Goal: Transaction & Acquisition: Subscribe to service/newsletter

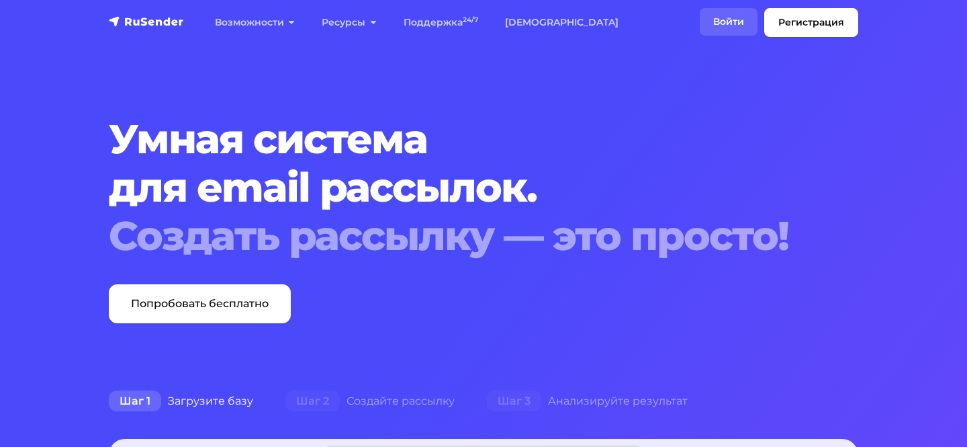
click at [731, 26] on link "Войти" at bounding box center [729, 22] width 58 height 28
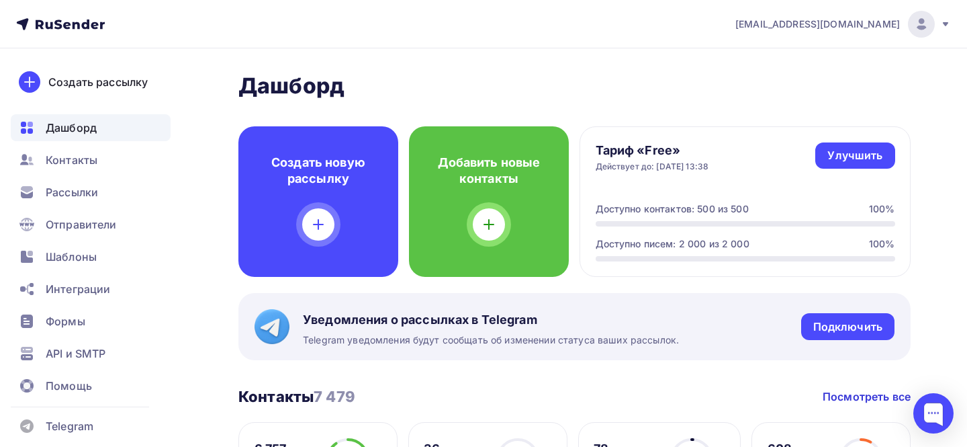
drag, startPoint x: 736, startPoint y: 28, endPoint x: 892, endPoint y: 32, distance: 156.6
click at [892, 32] on nav "[EMAIL_ADDRESS][DOMAIN_NAME] Аккаунт Тарифы Выйти Создать рассылку [GEOGRAPHIC_…" at bounding box center [483, 24] width 967 height 48
copy span "[EMAIL_ADDRESS][DOMAIN_NAME]"
click at [87, 160] on span "Контакты" at bounding box center [72, 160] width 52 height 16
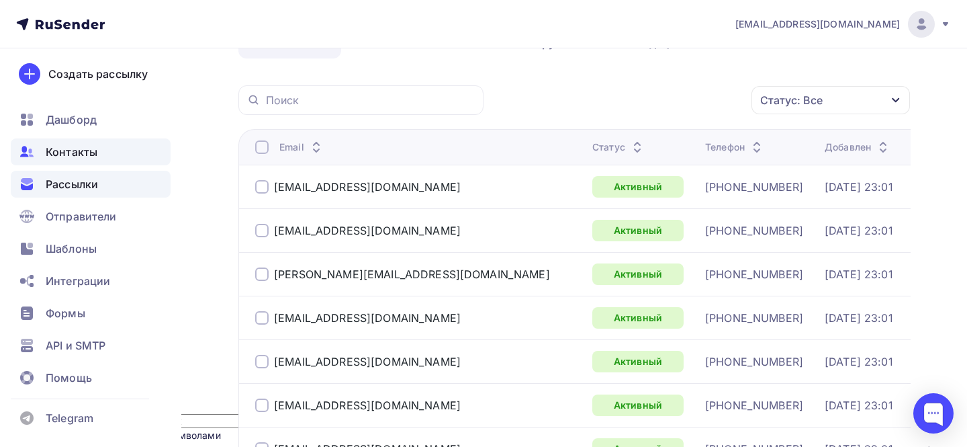
scroll to position [103, 0]
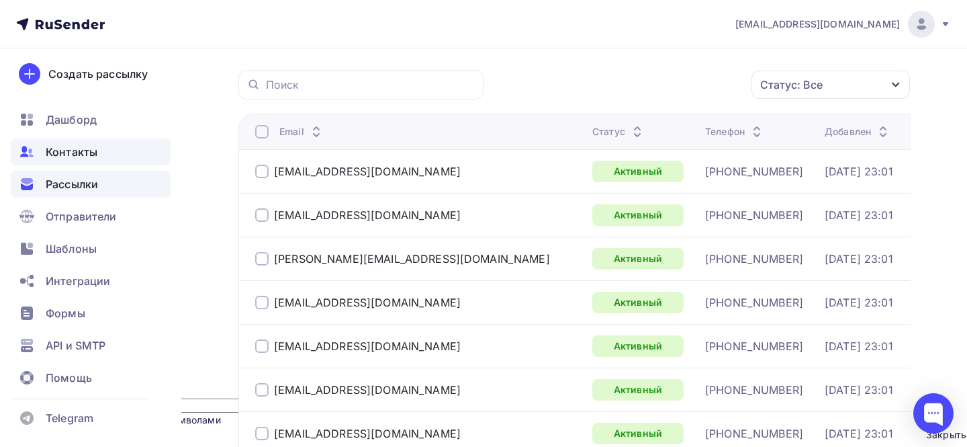
click at [96, 189] on span "Рассылки" at bounding box center [72, 184] width 52 height 16
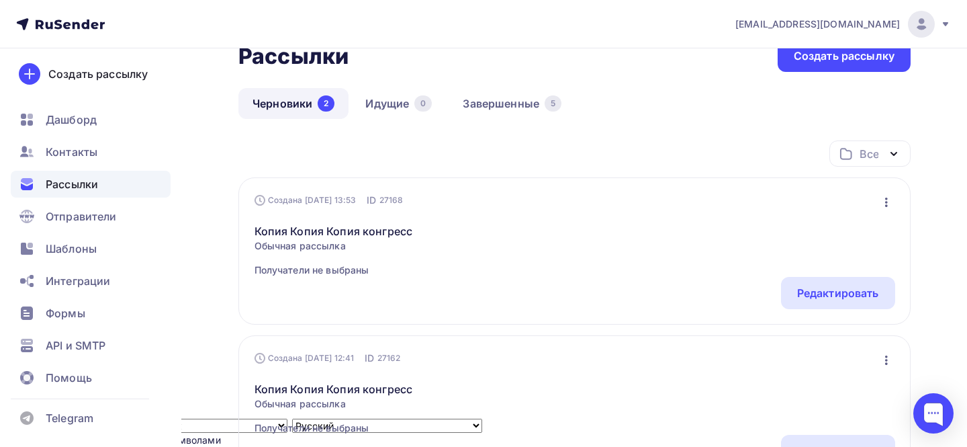
scroll to position [84, 0]
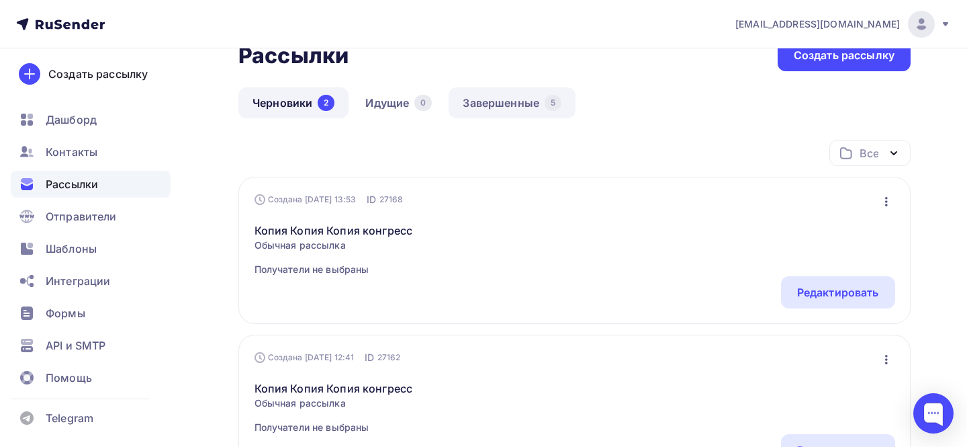
click at [507, 106] on link "Завершенные 5" at bounding box center [512, 102] width 127 height 31
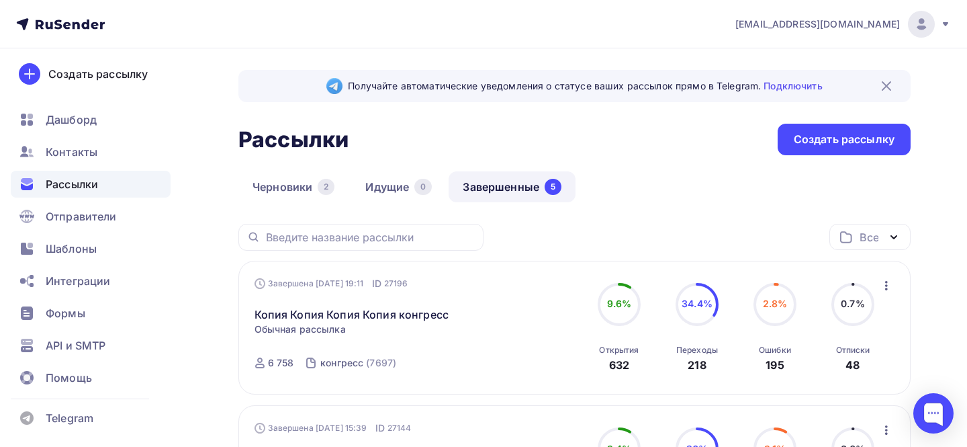
click at [943, 20] on icon at bounding box center [946, 24] width 11 height 11
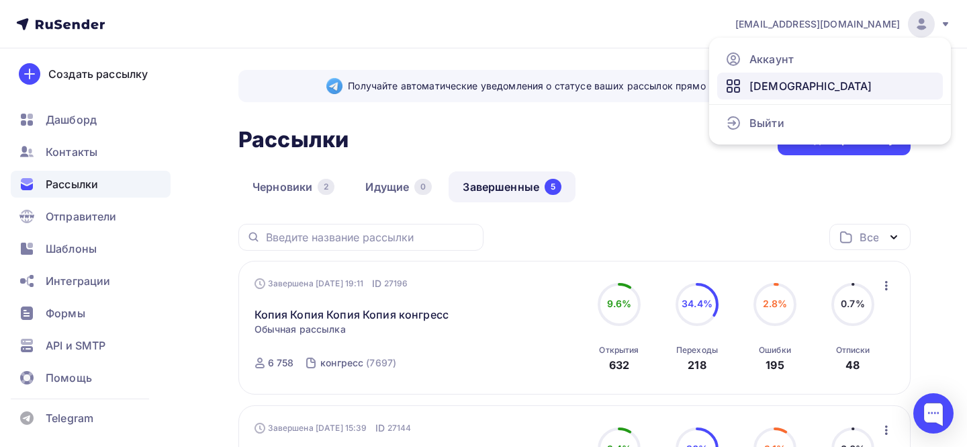
click at [801, 85] on link "[DEMOGRAPHIC_DATA]" at bounding box center [830, 86] width 226 height 27
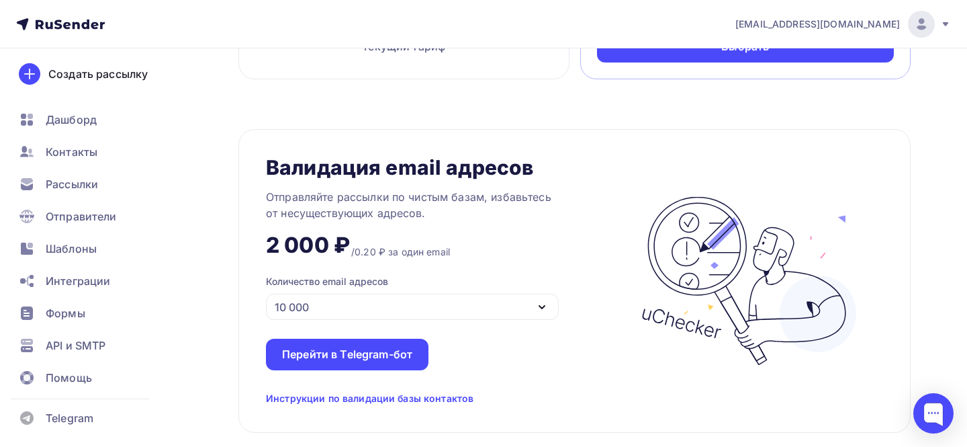
scroll to position [951, 0]
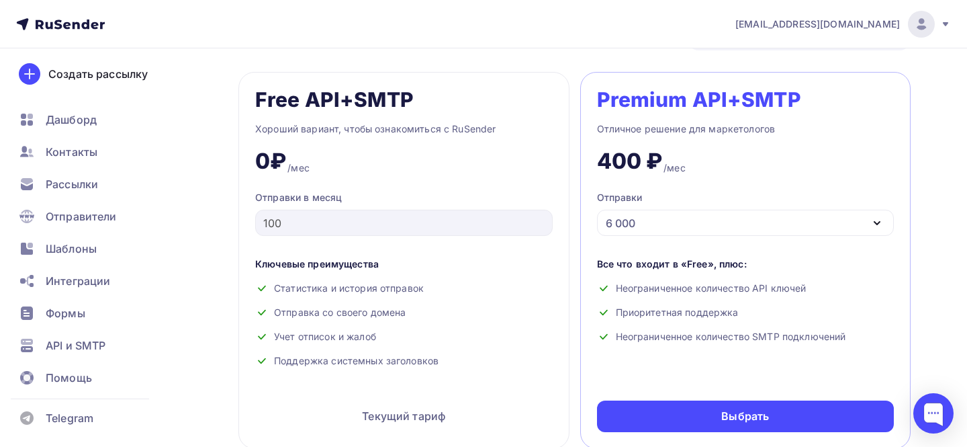
click at [633, 217] on div "6 000" at bounding box center [621, 223] width 30 height 16
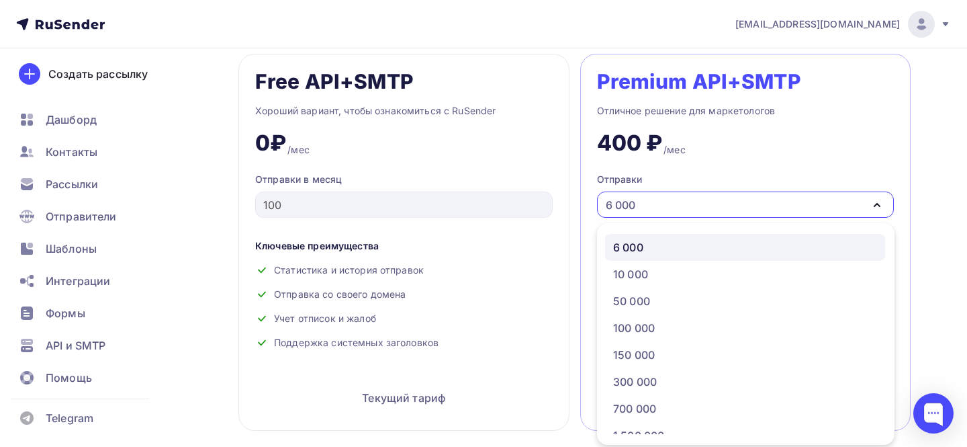
click at [805, 130] on div "400 ₽ /мес" at bounding box center [746, 138] width 298 height 38
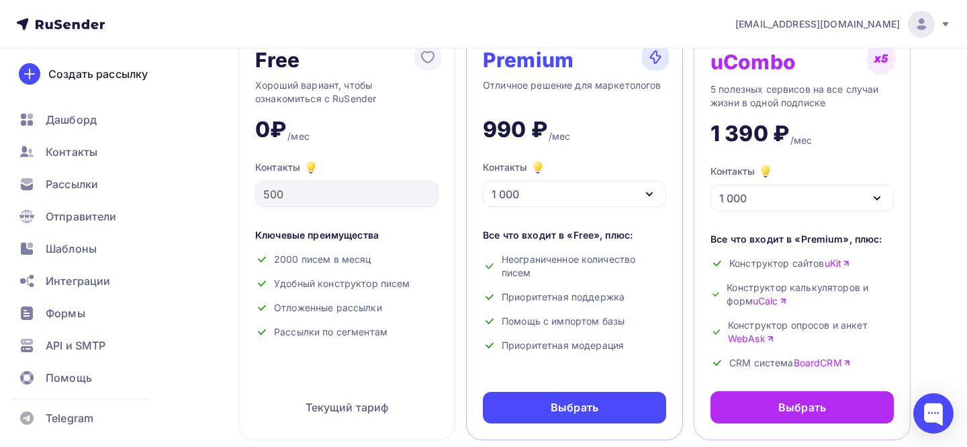
scroll to position [134, 0]
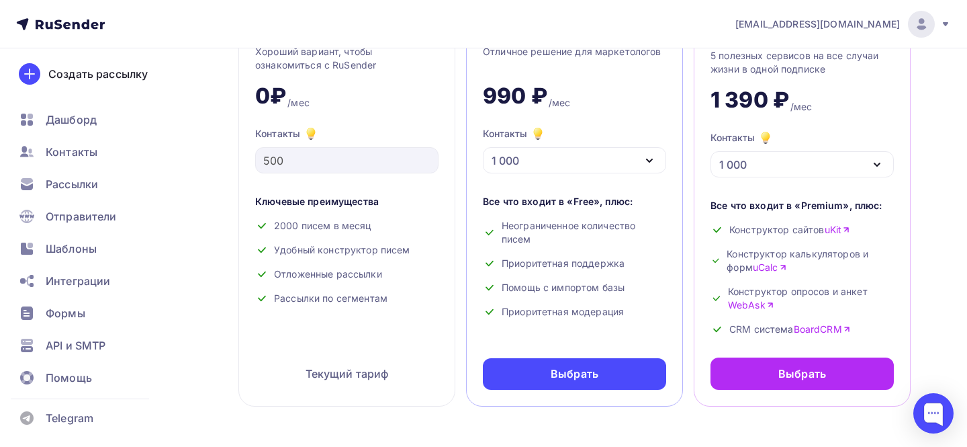
click at [576, 160] on div "1 000" at bounding box center [574, 160] width 183 height 26
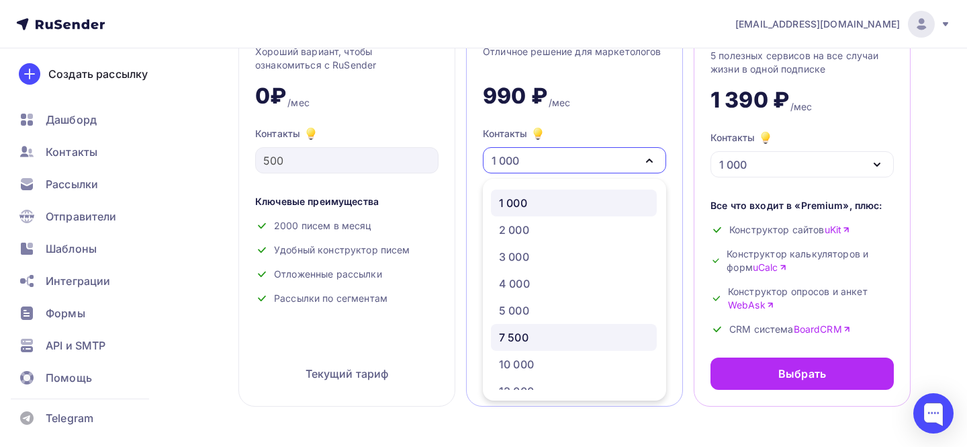
click at [535, 339] on div "7 500" at bounding box center [574, 337] width 150 height 16
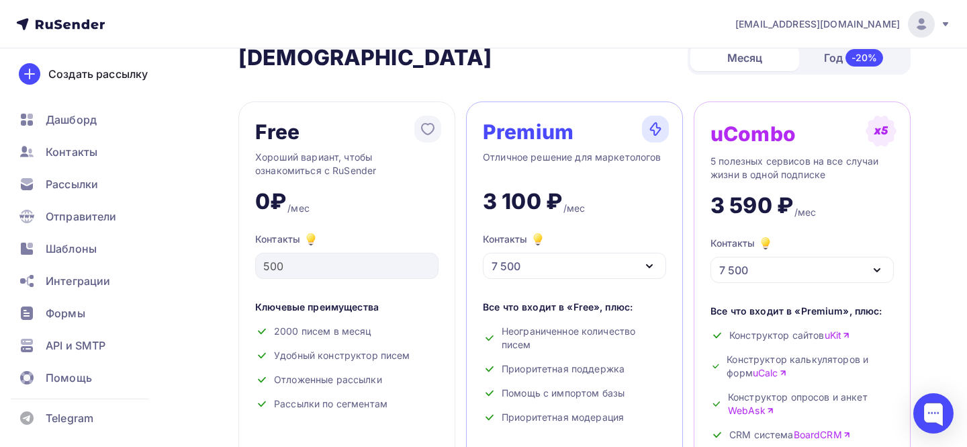
scroll to position [30, 0]
click at [630, 269] on div "7 500" at bounding box center [574, 265] width 183 height 26
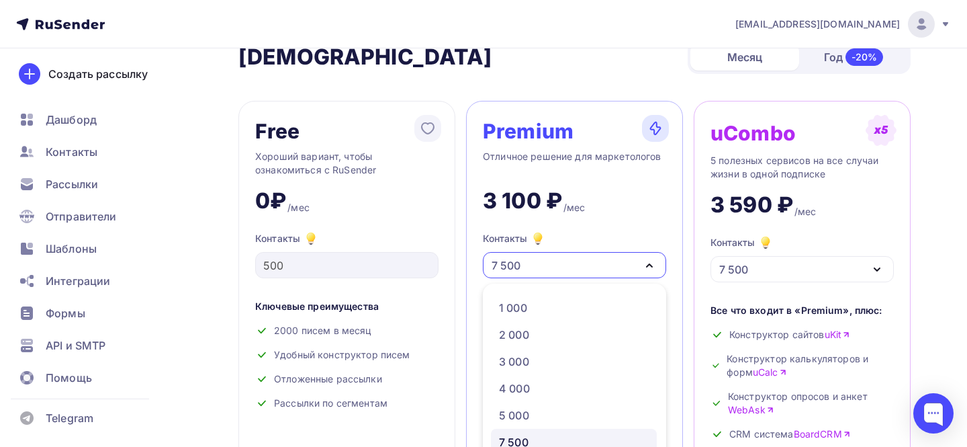
scroll to position [89, 0]
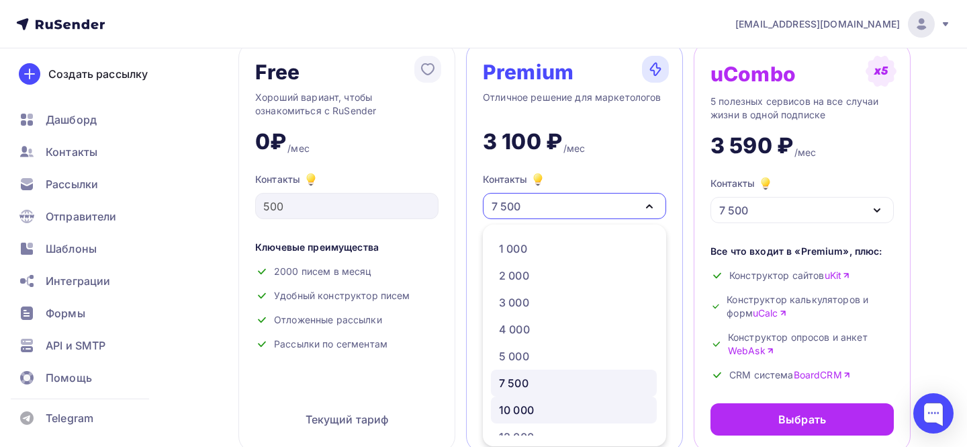
click at [582, 402] on div "10 000" at bounding box center [574, 410] width 150 height 16
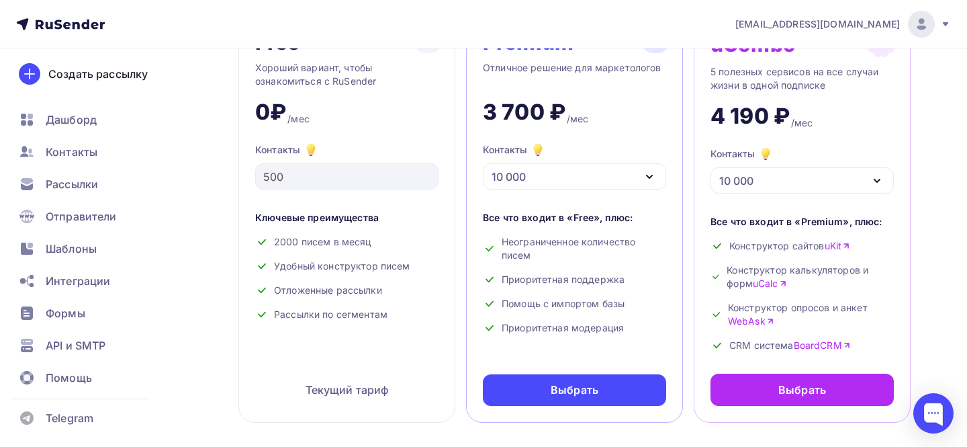
scroll to position [129, 0]
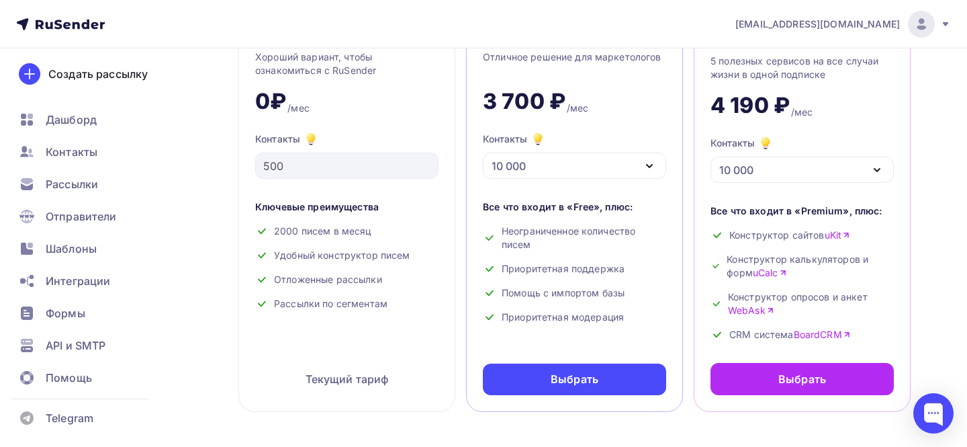
click at [577, 160] on div "10 000" at bounding box center [574, 165] width 183 height 26
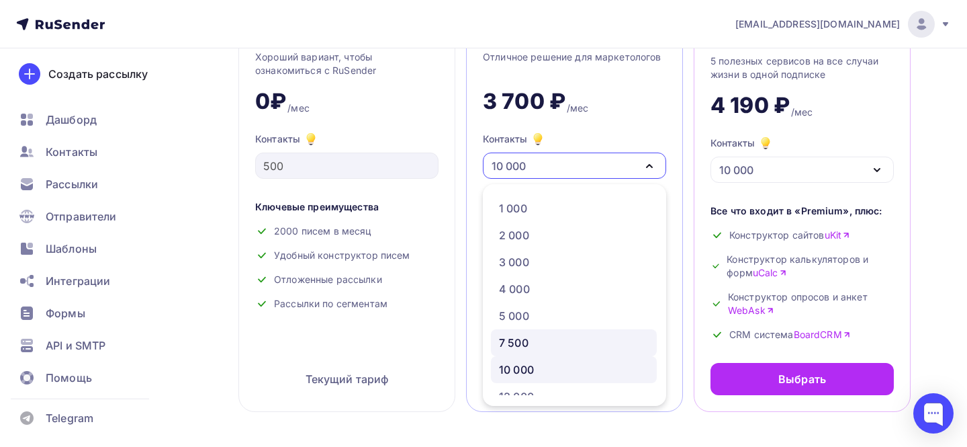
click at [509, 341] on div "7 500" at bounding box center [514, 343] width 30 height 16
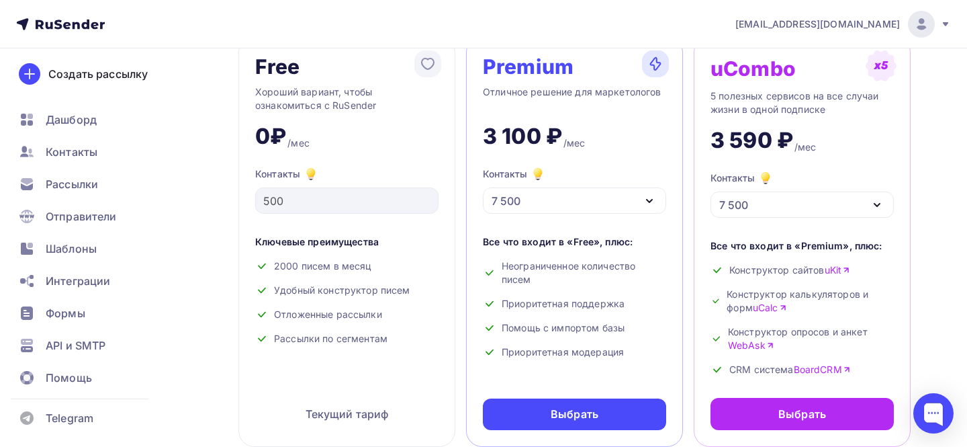
scroll to position [97, 0]
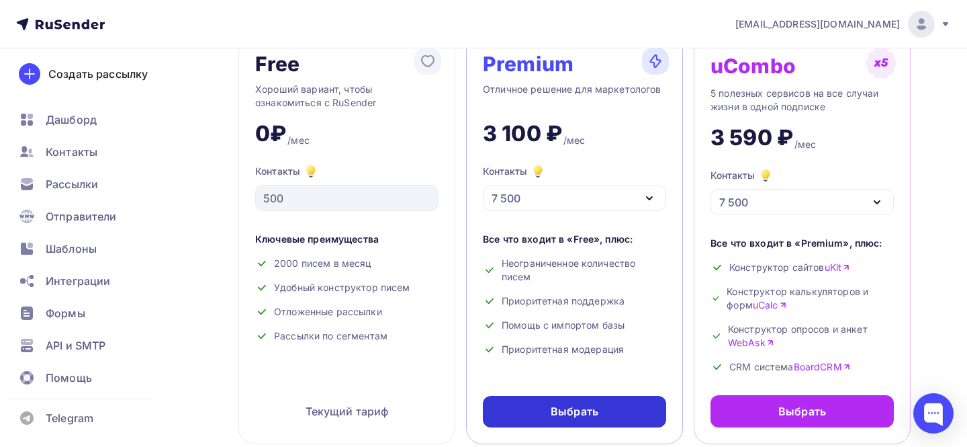
click at [592, 415] on div "Выбрать" at bounding box center [575, 411] width 48 height 15
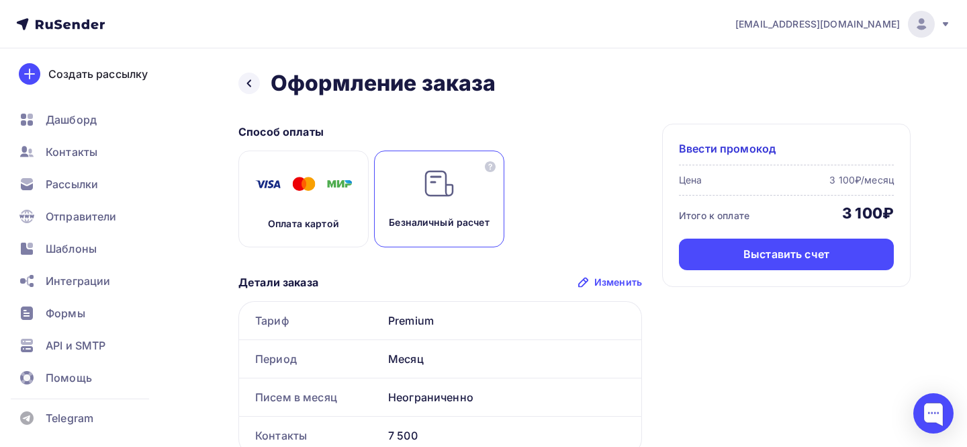
click at [336, 222] on p "Оплата картой" at bounding box center [303, 223] width 71 height 13
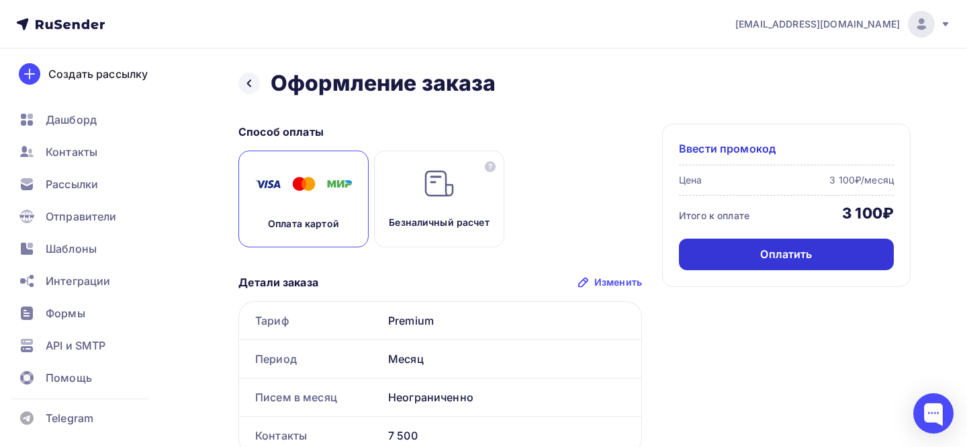
click at [752, 253] on div "Оплатить" at bounding box center [786, 254] width 215 height 32
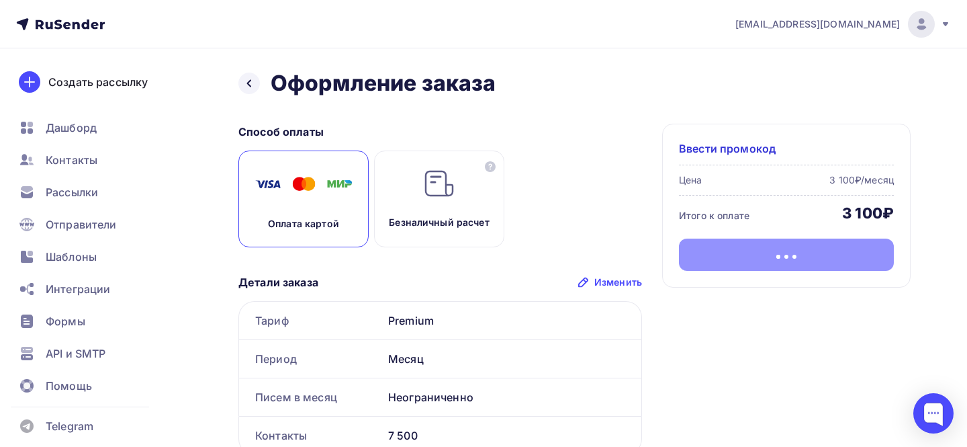
click at [103, 33] on nav "[EMAIL_ADDRESS][DOMAIN_NAME] Аккаунт Тарифы Выйти Создать рассылку [GEOGRAPHIC_…" at bounding box center [483, 24] width 967 height 48
click at [87, 24] on icon at bounding box center [85, 23] width 8 height 9
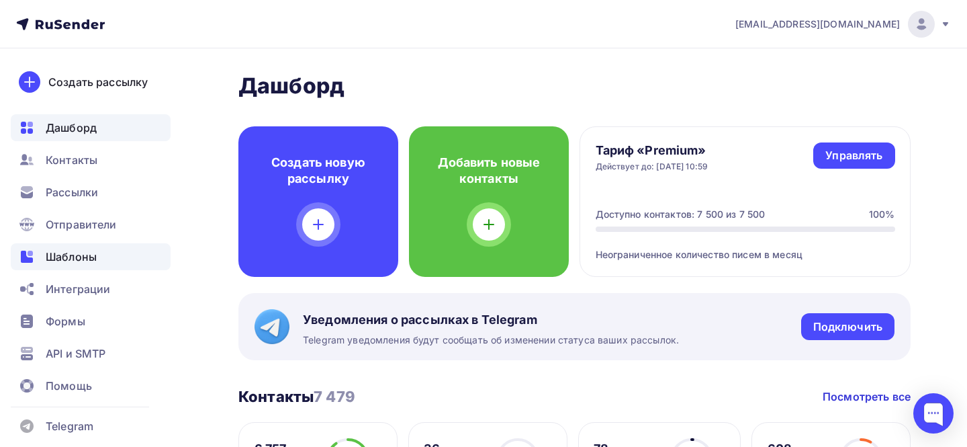
click at [105, 262] on div "Шаблоны" at bounding box center [91, 256] width 160 height 27
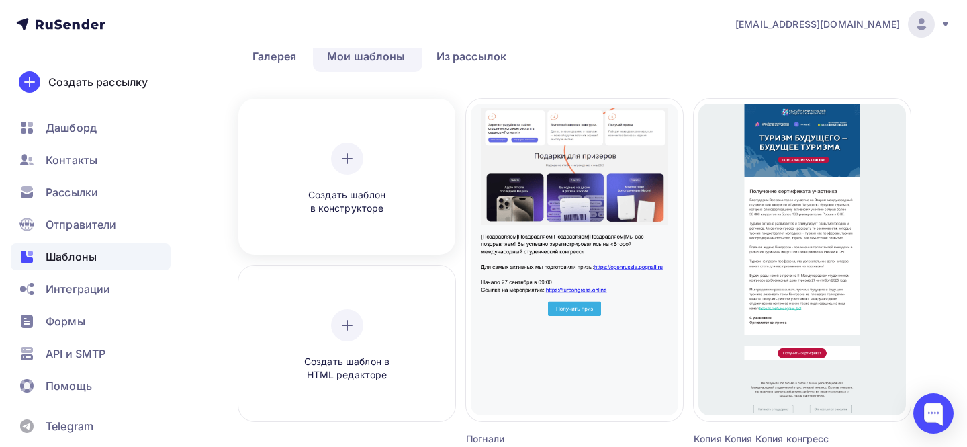
scroll to position [75, 0]
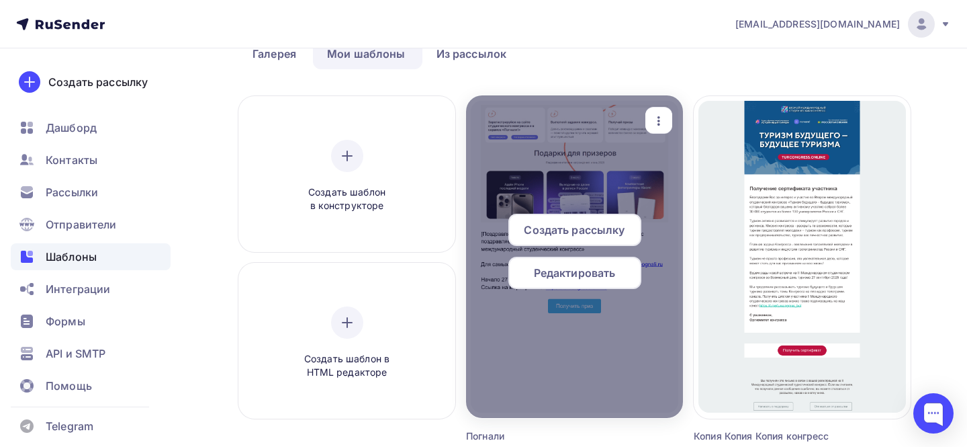
click at [585, 268] on span "Редактировать" at bounding box center [575, 273] width 82 height 16
